Goal: Information Seeking & Learning: Check status

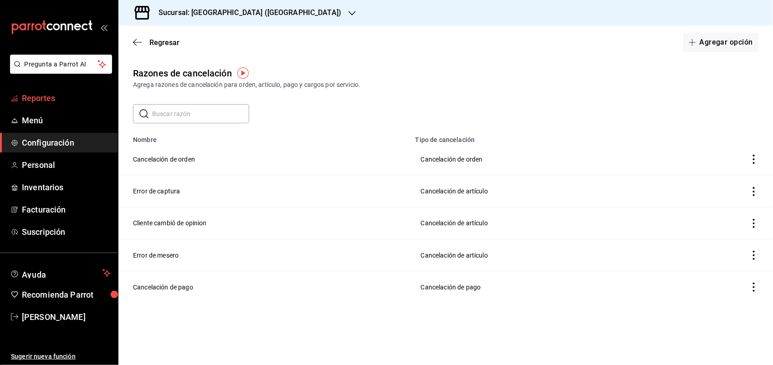
click at [39, 99] on span "Reportes" at bounding box center [66, 98] width 89 height 12
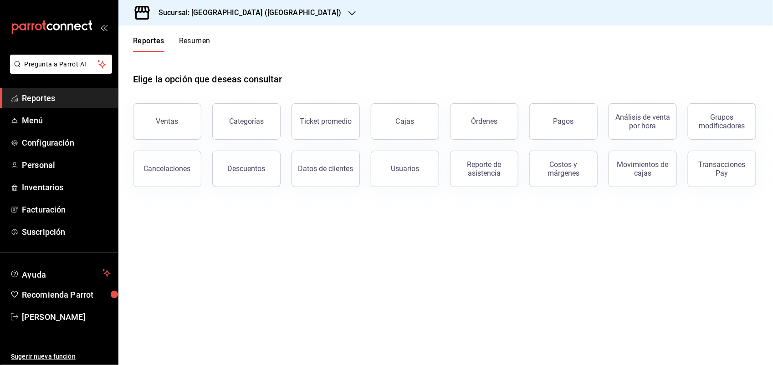
click at [162, 133] on button "Ventas" at bounding box center [167, 121] width 68 height 36
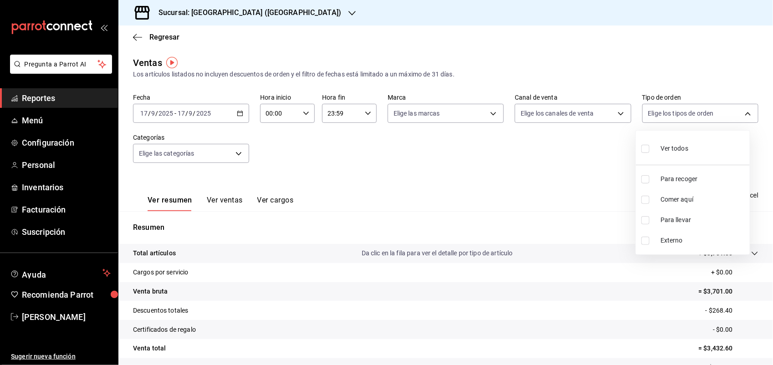
click at [729, 112] on body "Pregunta a Parrot AI Reportes Menú Configuración Personal Inventarios Facturaci…" at bounding box center [386, 182] width 773 height 365
click at [688, 202] on span "Comer aquí" at bounding box center [703, 200] width 86 height 10
type input "944de7fa-b980-46e6-8959-c915d1be85ee"
checkbox input "true"
click at [476, 176] on div at bounding box center [386, 182] width 773 height 365
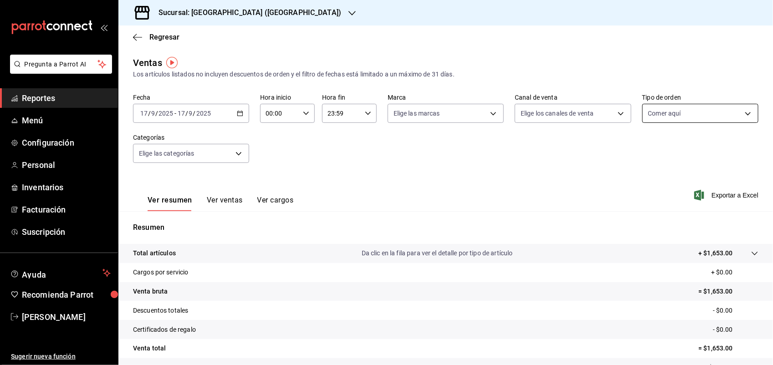
click at [718, 117] on body "Pregunta a Parrot AI Reportes Menú Configuración Personal Inventarios Facturaci…" at bounding box center [386, 182] width 773 height 365
click at [681, 154] on div "Ver todos" at bounding box center [664, 148] width 47 height 20
type input "a7ca9a41-842d-46de-a35b-9e06faad4160,944de7fa-b980-46e6-8959-c915d1be85ee,47fca…"
checkbox input "true"
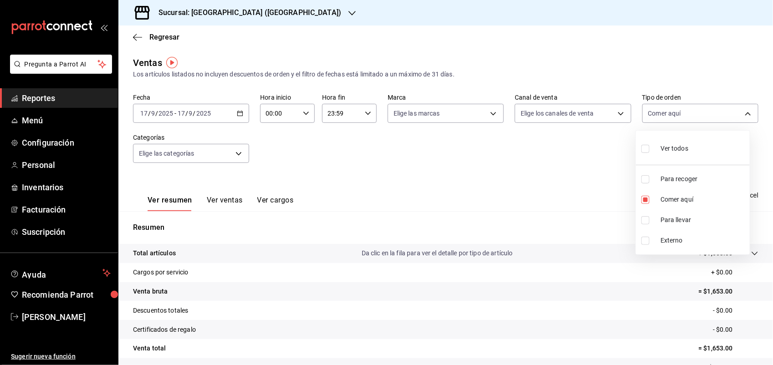
checkbox input "true"
click at [552, 140] on div at bounding box center [386, 182] width 773 height 365
click at [682, 110] on body "Pregunta a Parrot AI Reportes Menú Configuración Personal Inventarios Facturaci…" at bounding box center [386, 182] width 773 height 365
click at [680, 218] on span "Para llevar" at bounding box center [703, 220] width 86 height 10
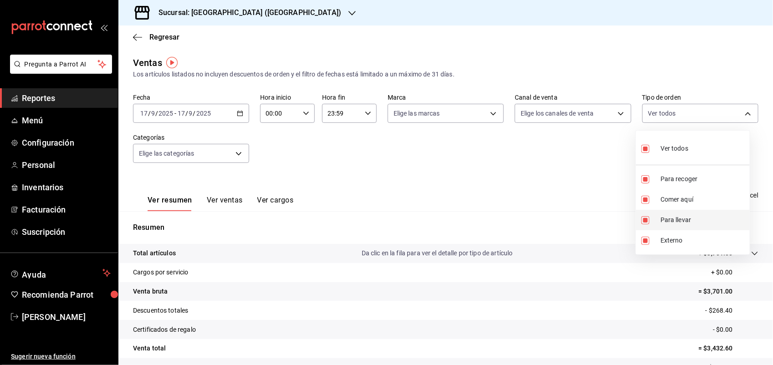
type input "a7ca9a41-842d-46de-a35b-9e06faad4160,944de7fa-b980-46e6-8959-c915d1be85ee,EXTER…"
checkbox input "false"
click at [518, 181] on div at bounding box center [386, 182] width 773 height 365
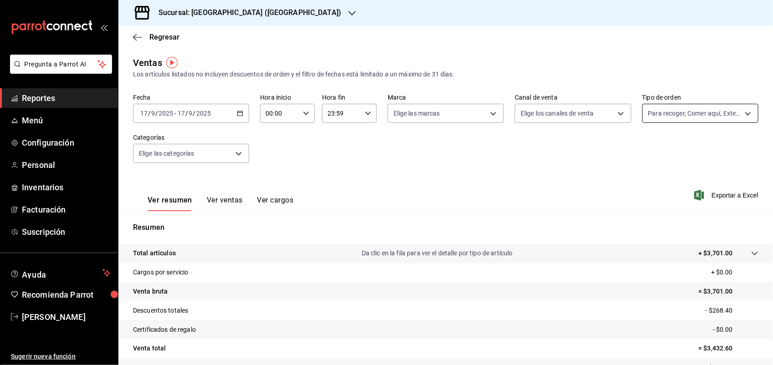
click at [708, 119] on body "Pregunta a Parrot AI Reportes Menú Configuración Personal Inventarios Facturaci…" at bounding box center [386, 182] width 773 height 365
click at [680, 147] on span "Ver todos" at bounding box center [674, 149] width 28 height 10
type input "a7ca9a41-842d-46de-a35b-9e06faad4160,944de7fa-b980-46e6-8959-c915d1be85ee,47fca…"
checkbox input "true"
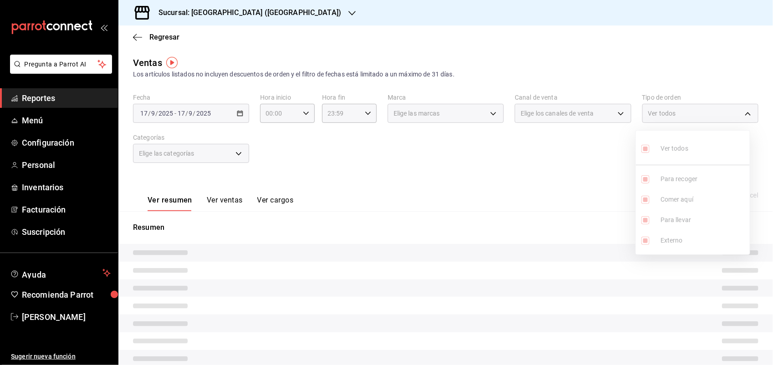
click at [680, 147] on ul "Ver todos Para recoger Comer aquí Para llevar Externo" at bounding box center [693, 193] width 114 height 124
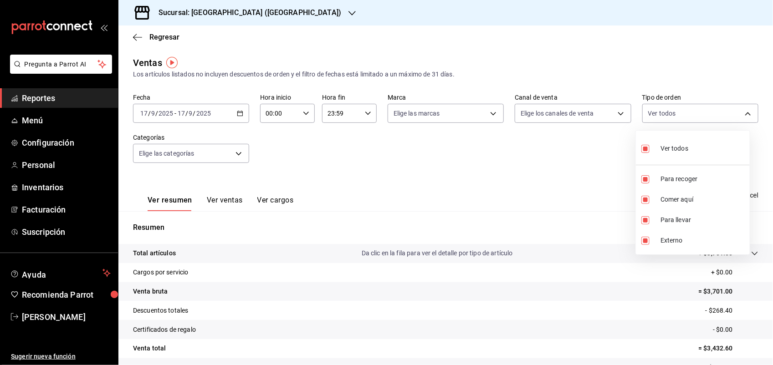
click at [680, 147] on span "Ver todos" at bounding box center [674, 149] width 28 height 10
checkbox input "false"
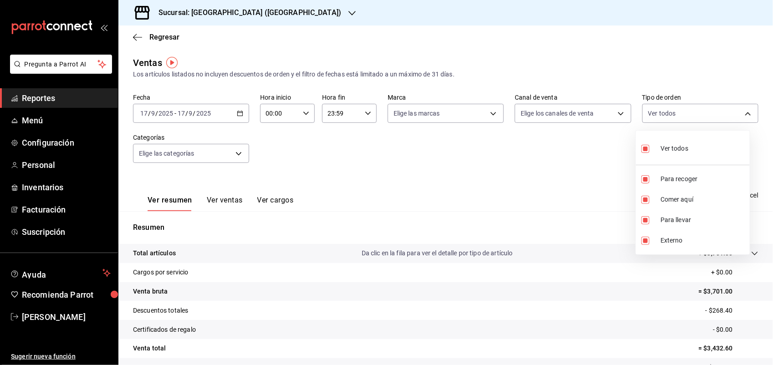
checkbox input "false"
click at [648, 220] on input "checkbox" at bounding box center [645, 220] width 8 height 8
checkbox input "true"
click at [538, 197] on div at bounding box center [386, 182] width 773 height 365
click at [678, 120] on body "Pregunta a Parrot AI Reportes Menú Configuración Personal Inventarios Facturaci…" at bounding box center [386, 182] width 773 height 365
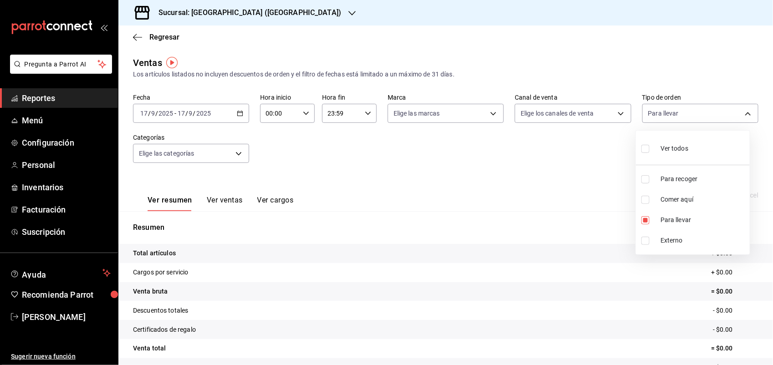
click at [677, 148] on span "Ver todos" at bounding box center [674, 149] width 28 height 10
type input "a7ca9a41-842d-46de-a35b-9e06faad4160,944de7fa-b980-46e6-8959-c915d1be85ee,47fca…"
checkbox input "true"
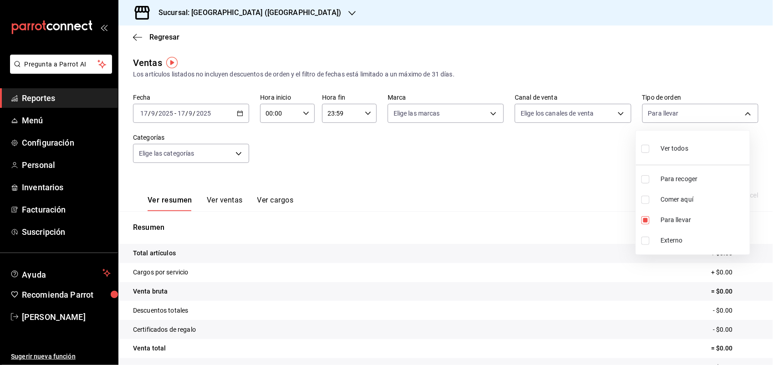
checkbox input "true"
click at [553, 174] on div at bounding box center [386, 182] width 773 height 365
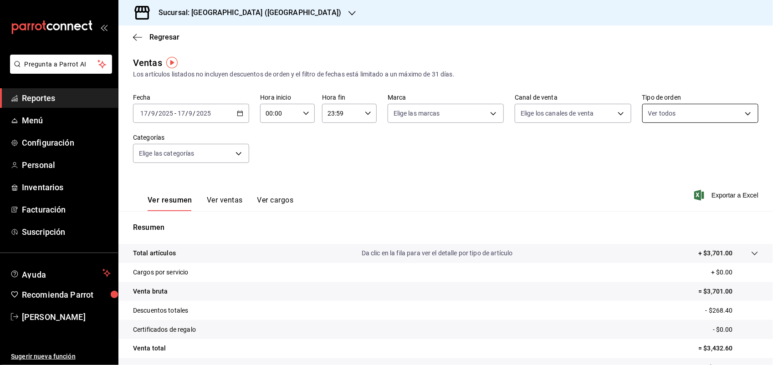
click at [663, 115] on body "Pregunta a Parrot AI Reportes Menú Configuración Personal Inventarios Facturaci…" at bounding box center [386, 182] width 773 height 365
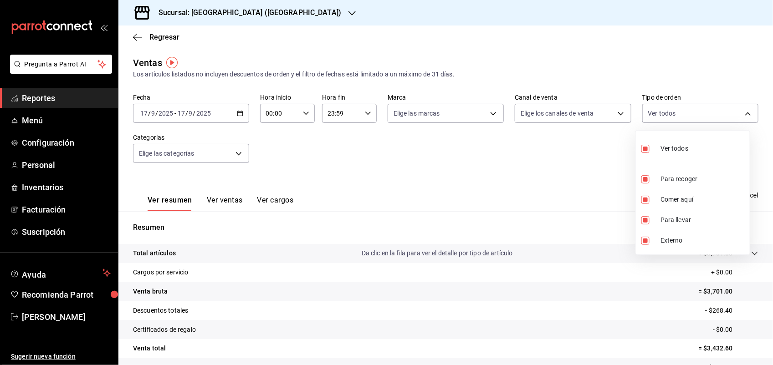
click at [657, 153] on div "Ver todos" at bounding box center [664, 148] width 47 height 20
checkbox input "false"
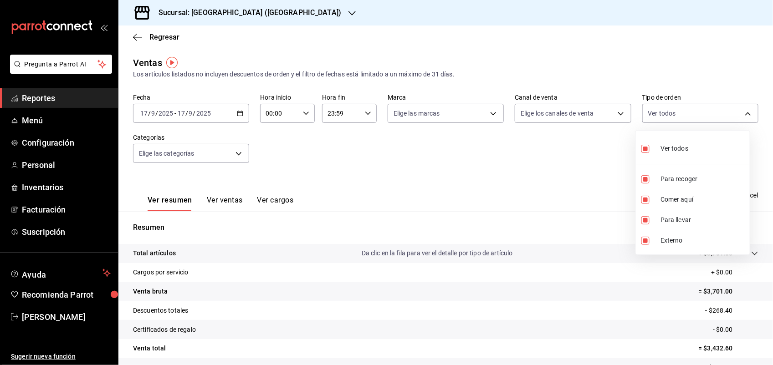
checkbox input "false"
click at [645, 196] on input "checkbox" at bounding box center [645, 200] width 8 height 8
checkbox input "true"
type input "944de7fa-b980-46e6-8959-c915d1be85ee"
click at [651, 180] on label at bounding box center [647, 179] width 12 height 8
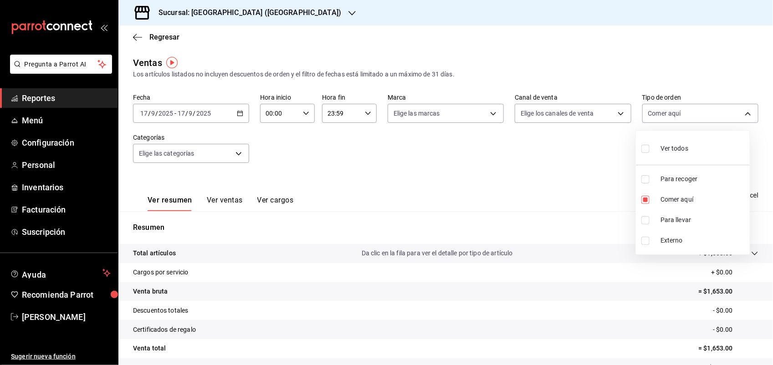
click at [650, 180] on input "checkbox" at bounding box center [645, 179] width 8 height 8
checkbox input "false"
type input "944de7fa-b980-46e6-8959-c915d1be85ee"
click at [646, 176] on input "checkbox" at bounding box center [645, 179] width 8 height 8
checkbox input "true"
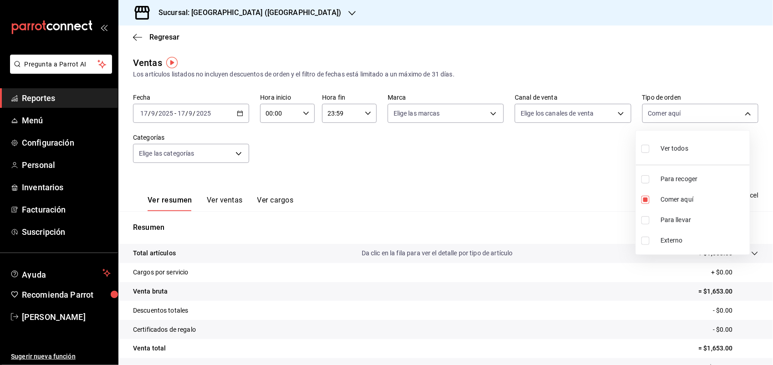
type input "944de7fa-b980-46e6-8959-c915d1be85ee,a7ca9a41-842d-46de-a35b-9e06faad4160"
click at [648, 220] on input "checkbox" at bounding box center [645, 220] width 8 height 8
checkbox input "true"
type input "944de7fa-b980-46e6-8959-c915d1be85ee,a7ca9a41-842d-46de-a35b-9e06faad4160,47fca…"
click at [580, 192] on div at bounding box center [386, 182] width 773 height 365
